Goal: Transaction & Acquisition: Register for event/course

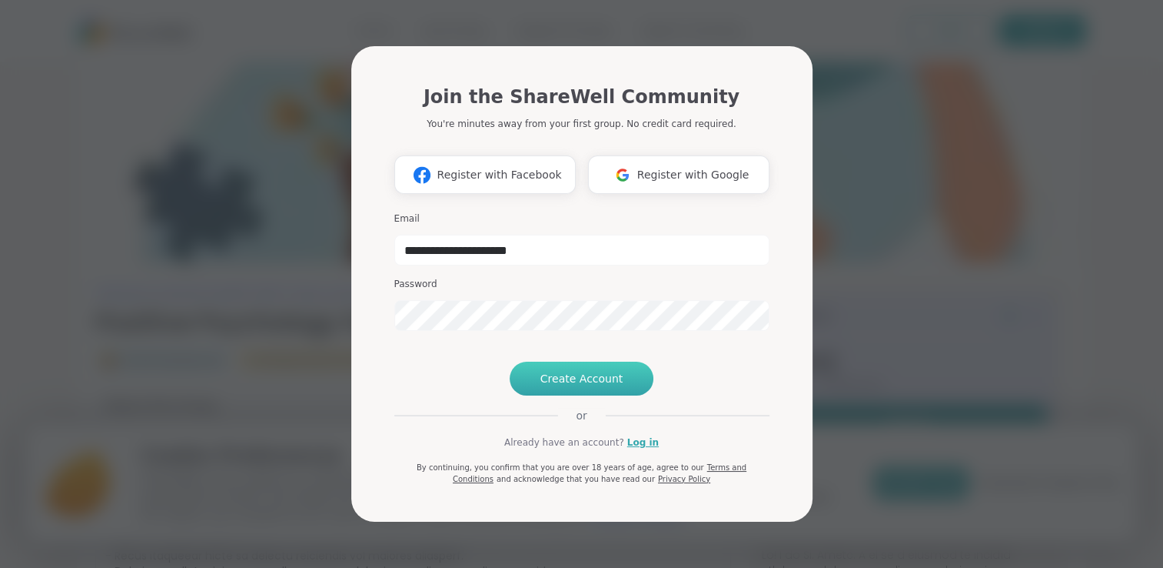
click at [578, 395] on button "Create Account" at bounding box center [582, 378] width 145 height 34
click at [578, 386] on span "Create Account" at bounding box center [582, 378] width 83 height 15
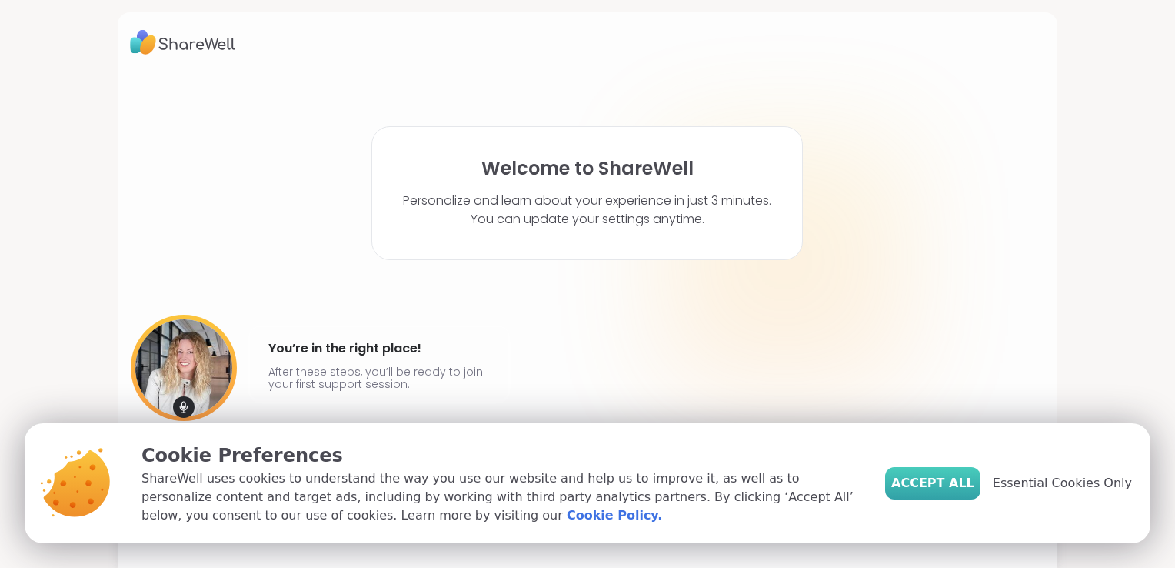
click at [957, 491] on span "Accept All" at bounding box center [932, 483] width 83 height 18
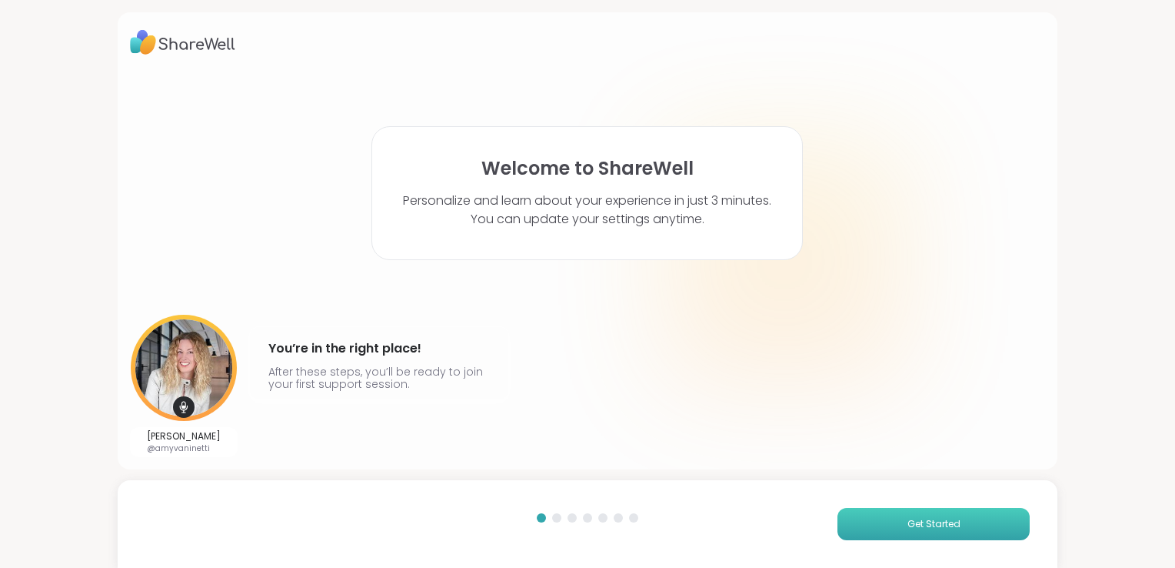
click at [914, 524] on span "Get Started" at bounding box center [933, 524] width 53 height 14
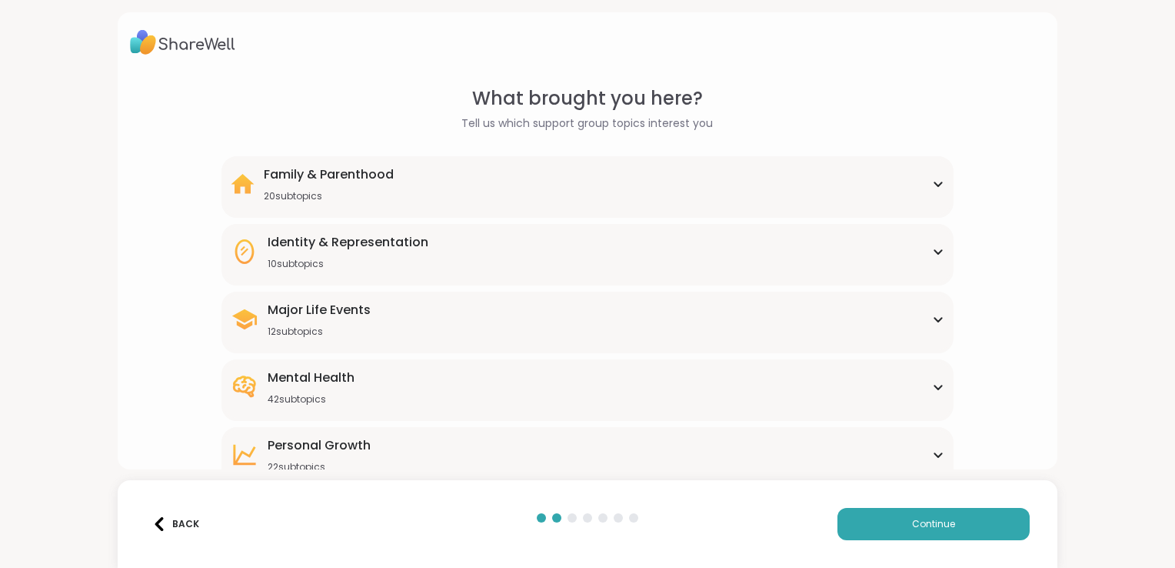
click at [932, 390] on icon at bounding box center [938, 387] width 12 height 8
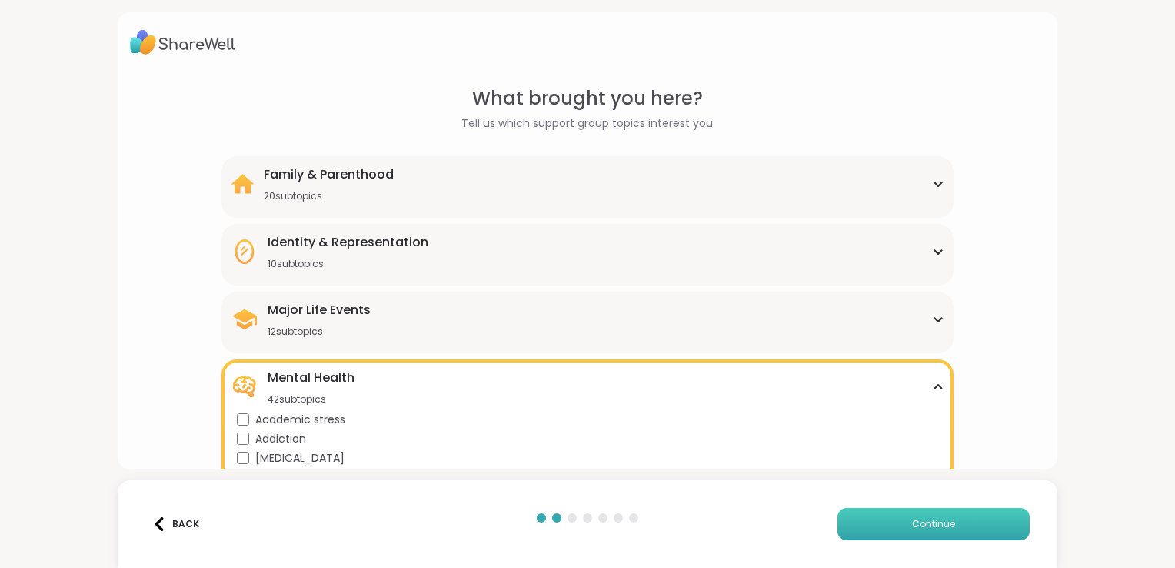
click at [954, 521] on button "Continue" at bounding box center [933, 524] width 192 height 32
